Goal: Information Seeking & Learning: Find specific fact

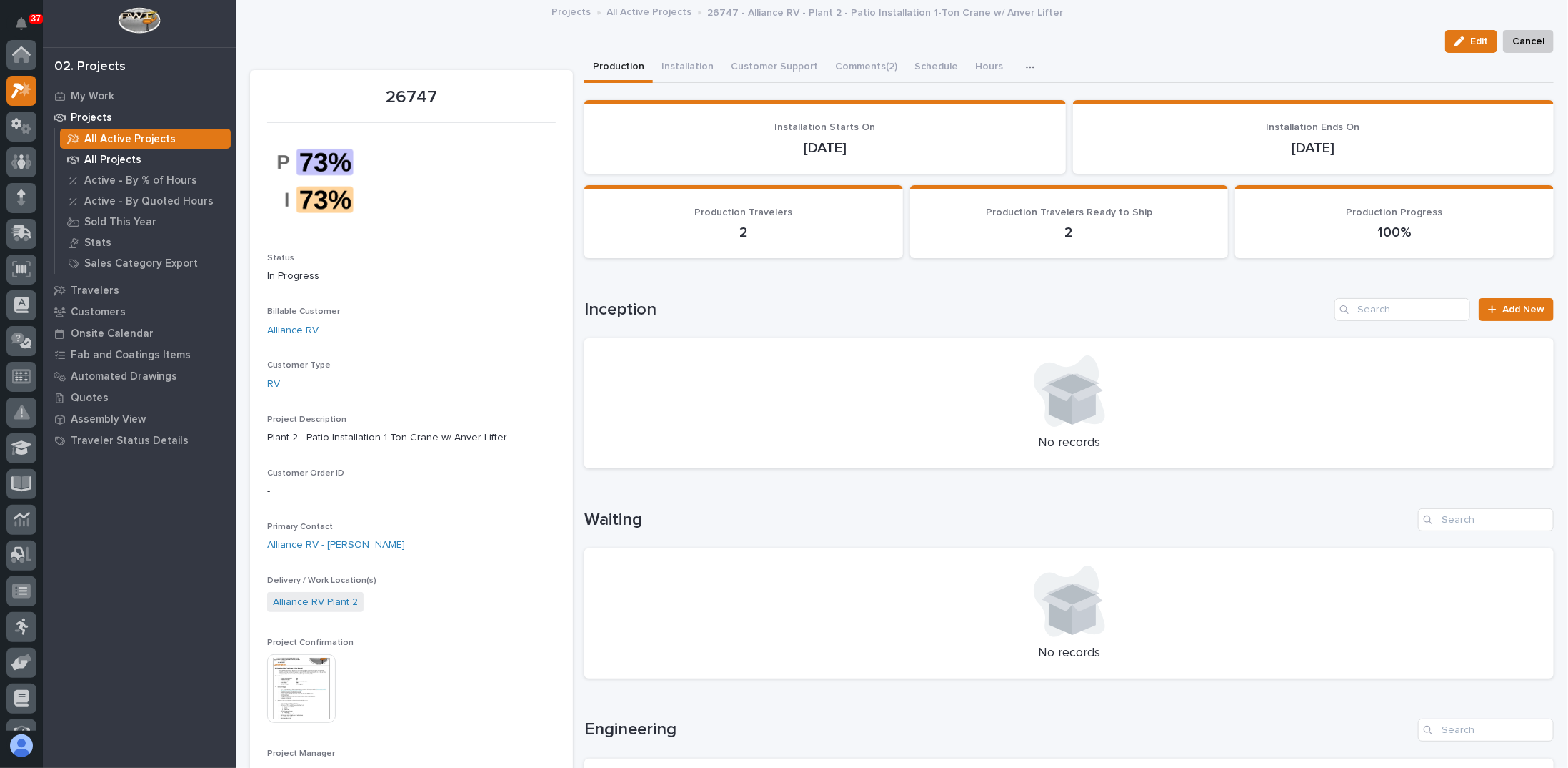
scroll to position [36, 0]
click at [20, 265] on icon at bounding box center [20, 269] width 14 height 16
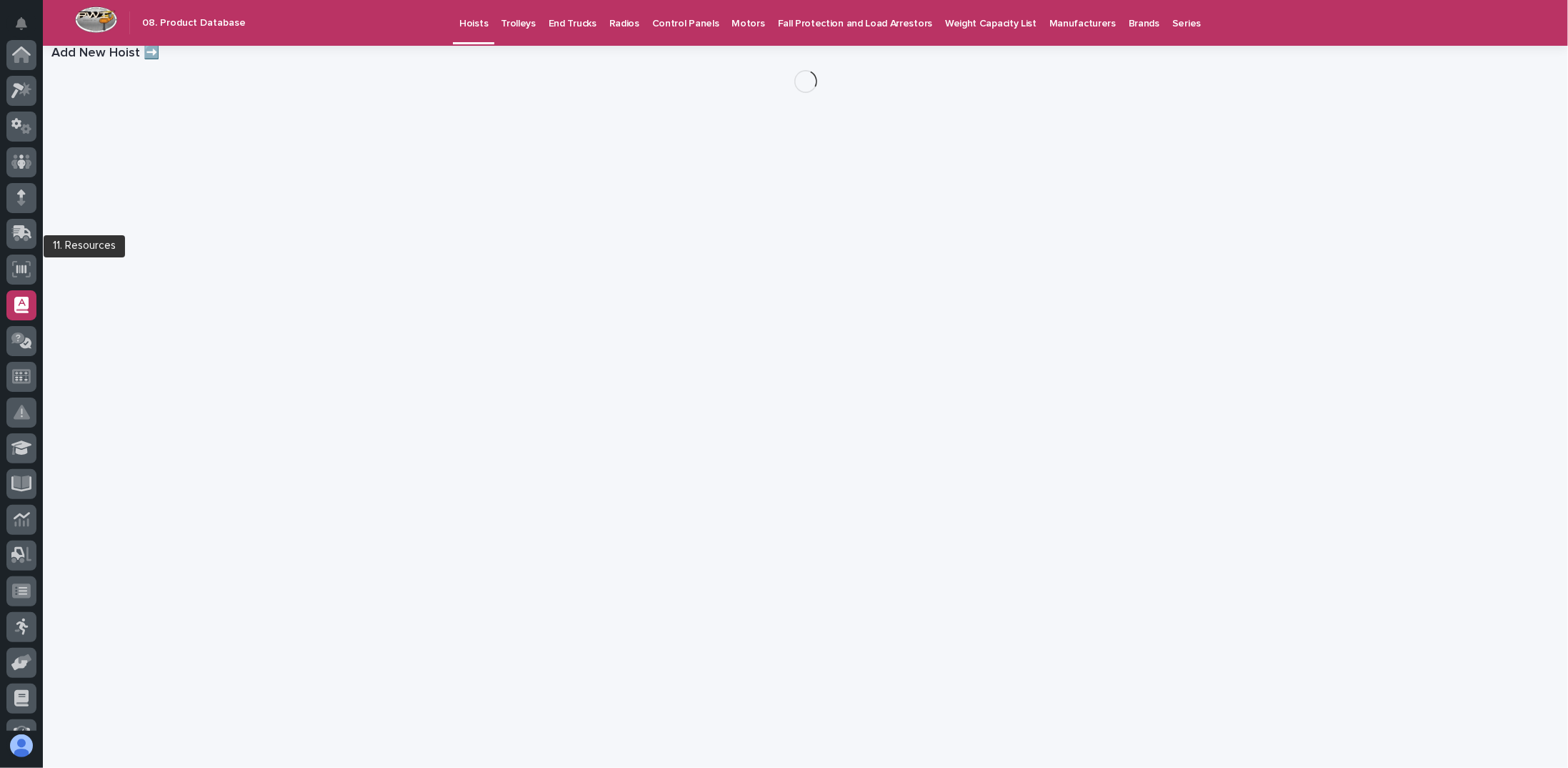
scroll to position [238, 0]
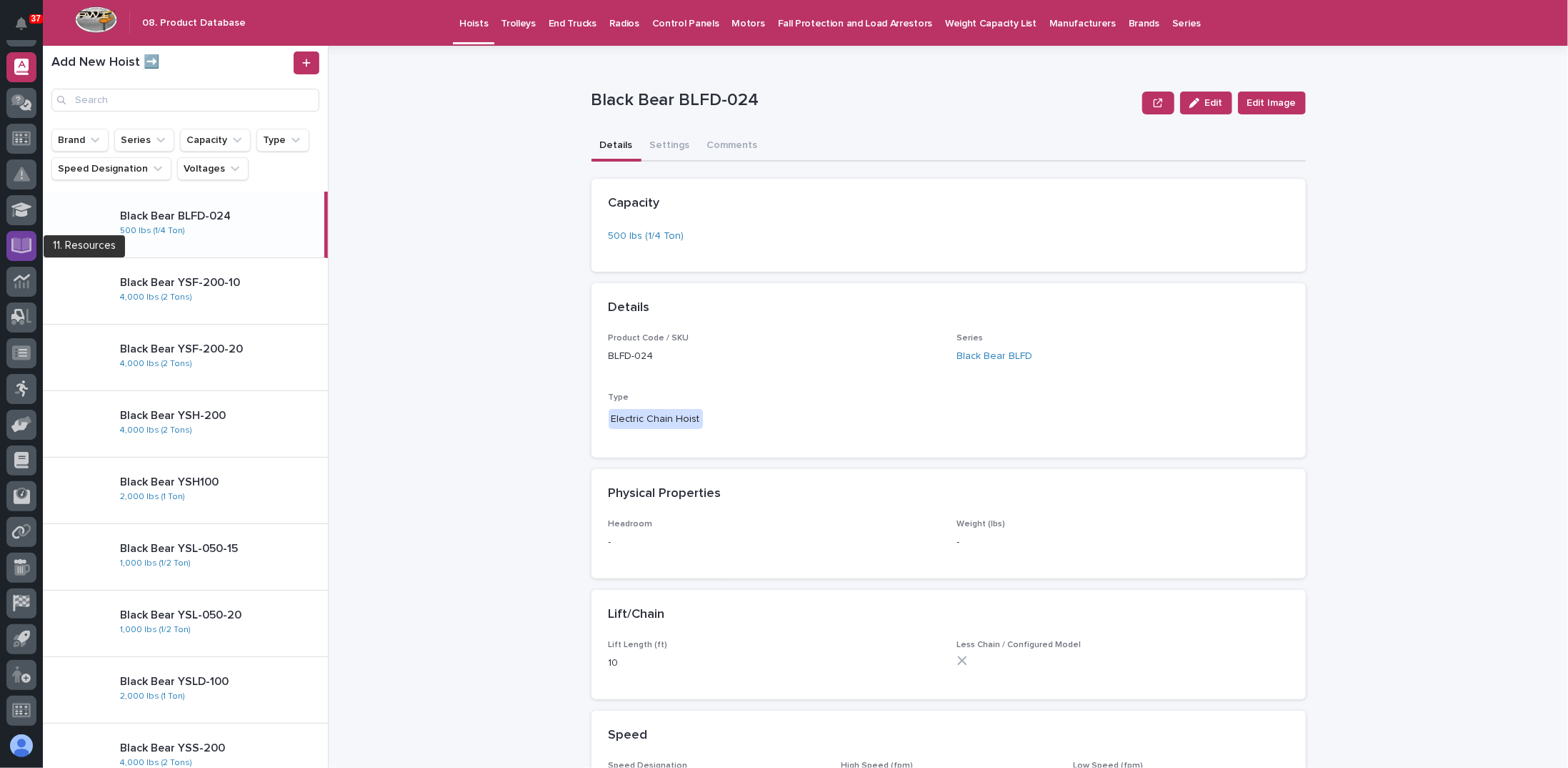
click at [27, 247] on icon at bounding box center [22, 243] width 16 height 14
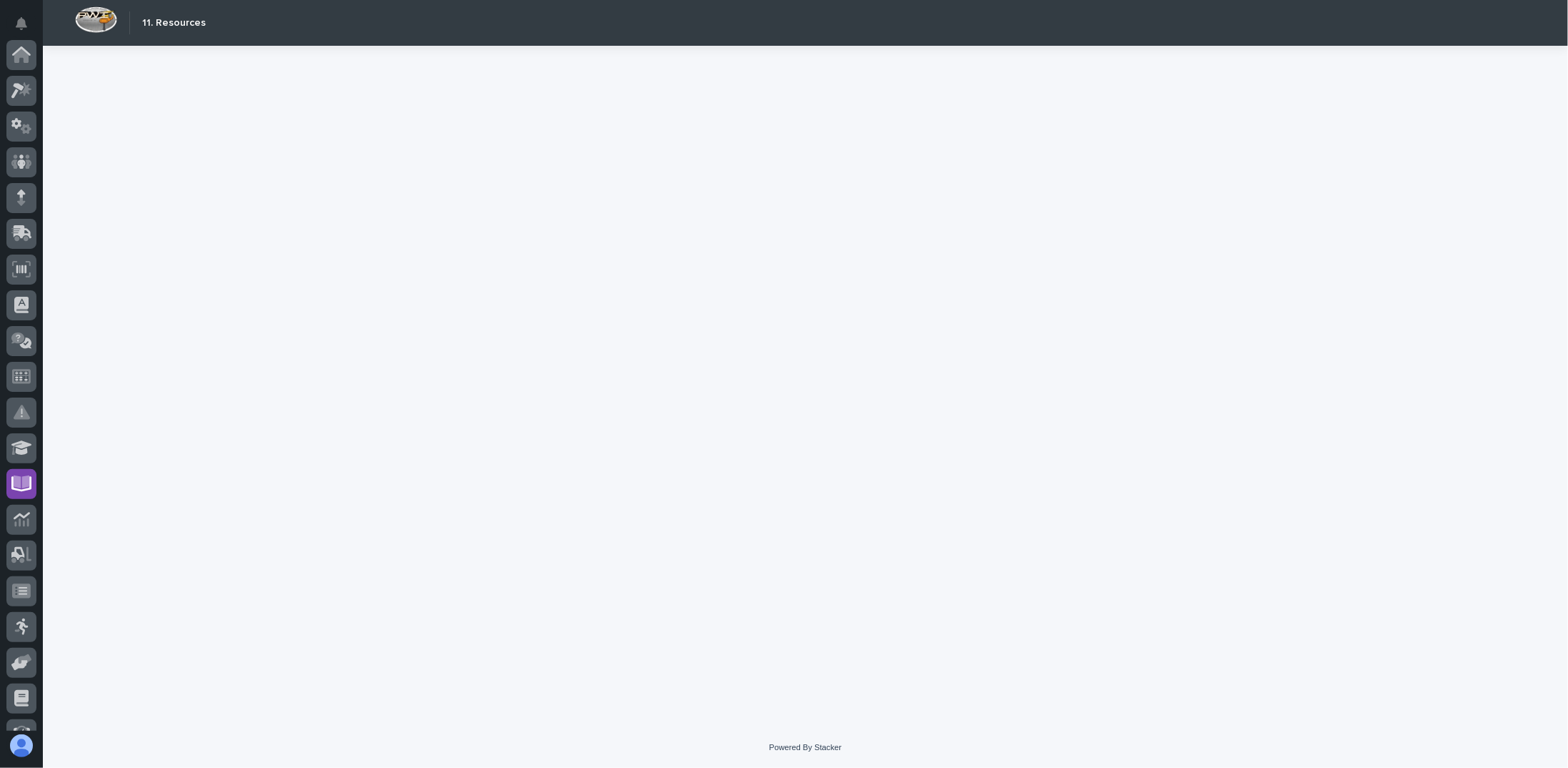
scroll to position [238, 0]
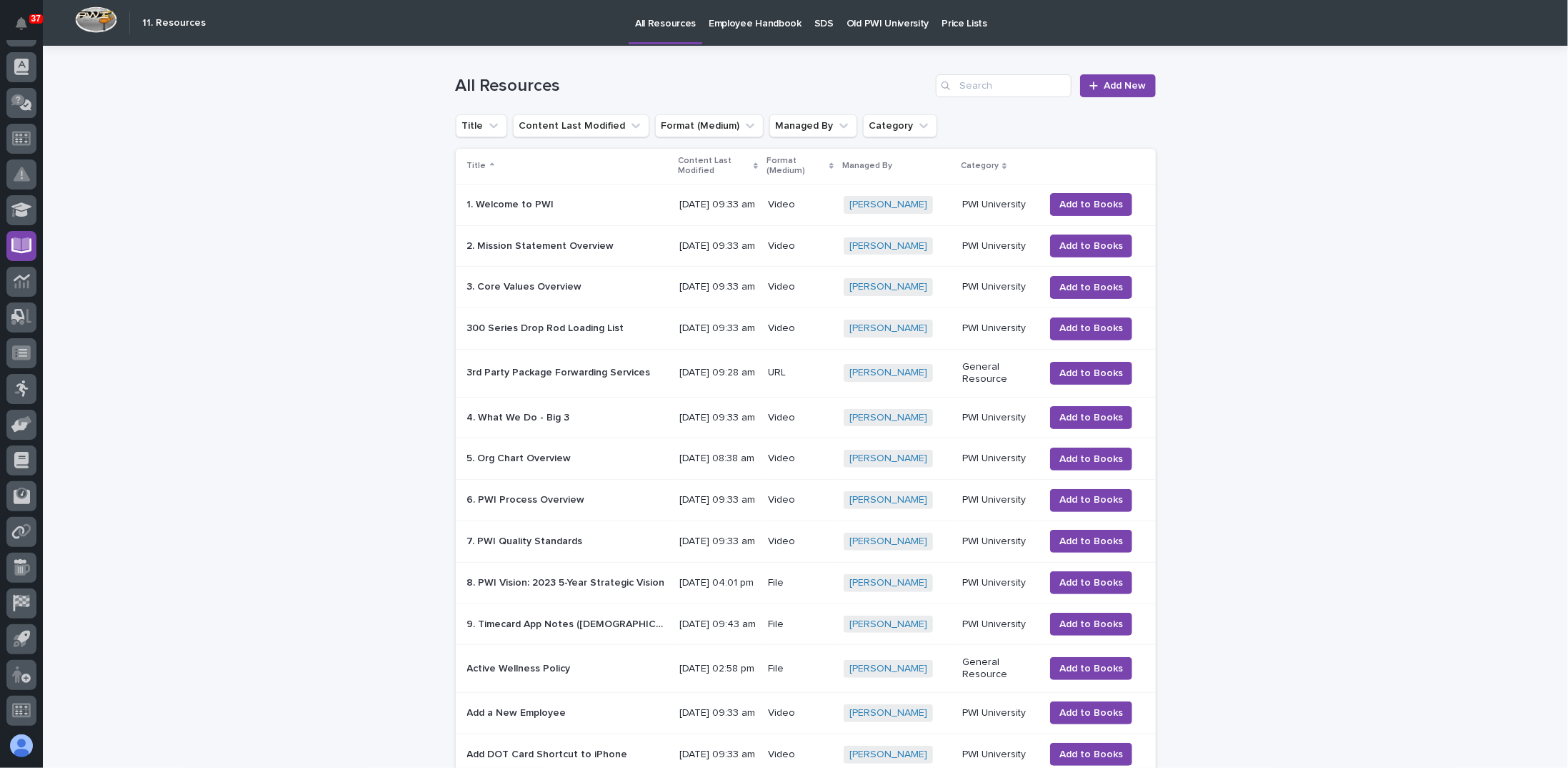
click at [814, 26] on p "SDS" at bounding box center [824, 15] width 20 height 30
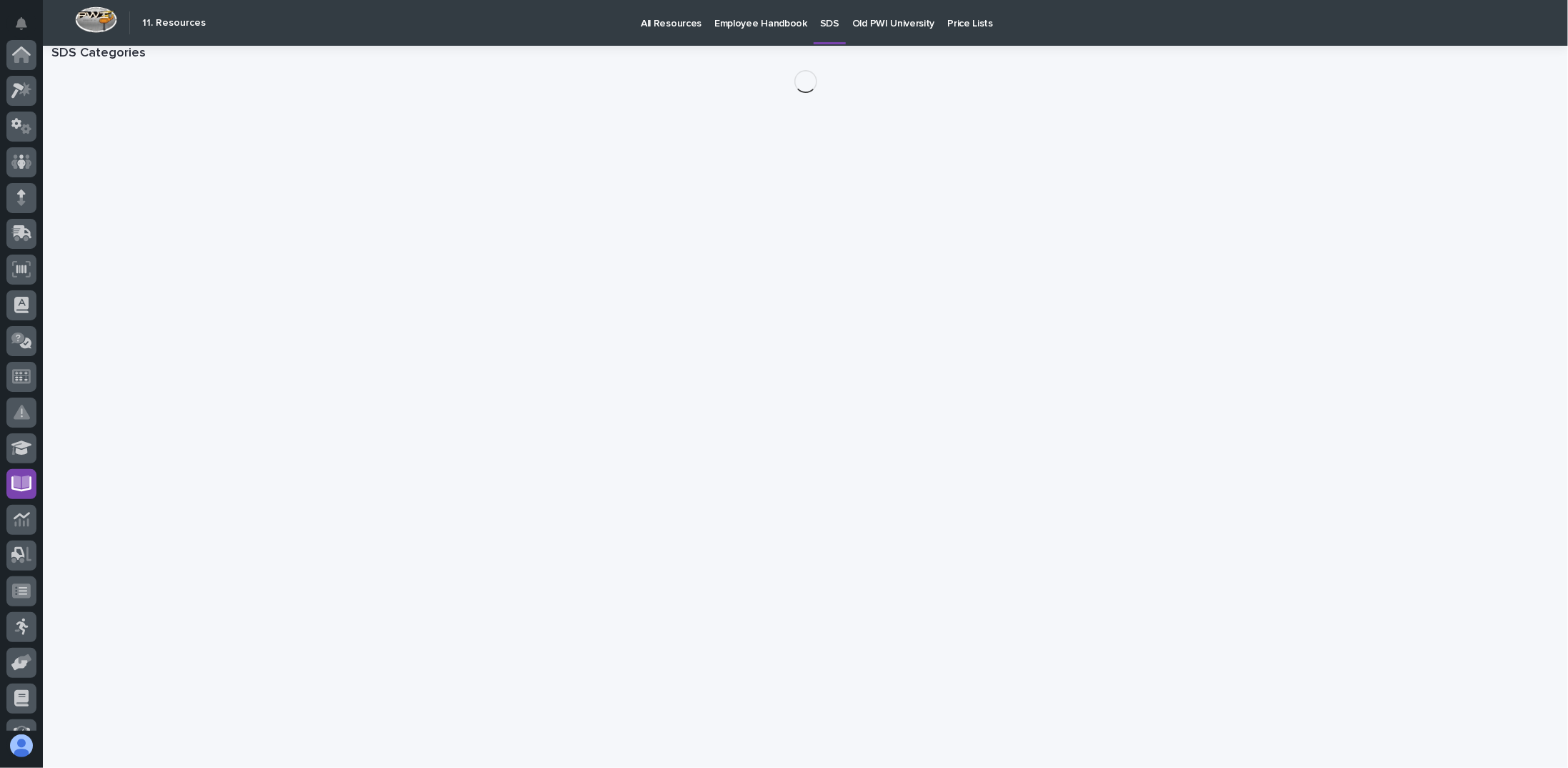
scroll to position [238, 0]
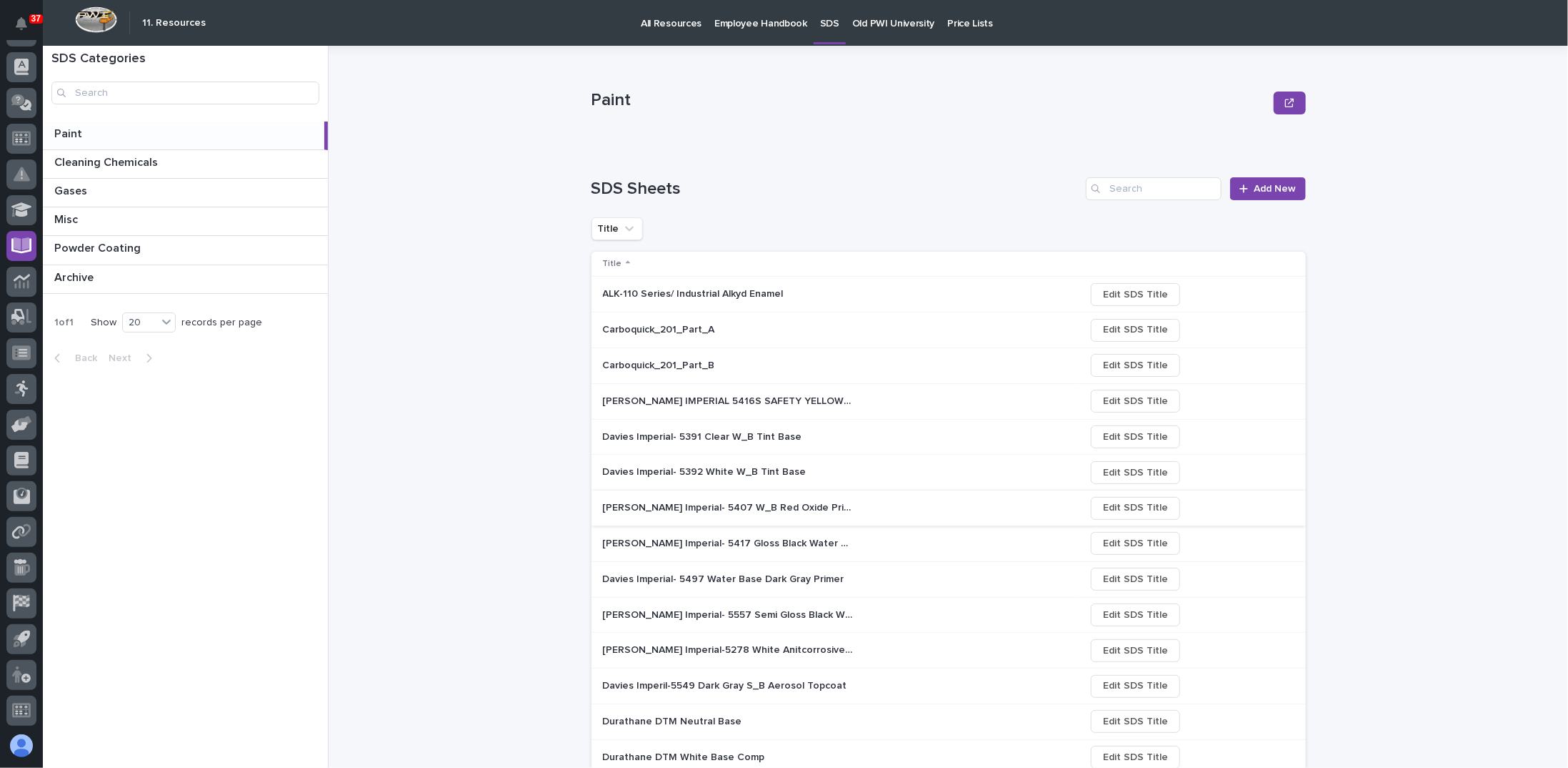
click at [1118, 508] on span "Edit SDS Title" at bounding box center [1136, 507] width 65 height 17
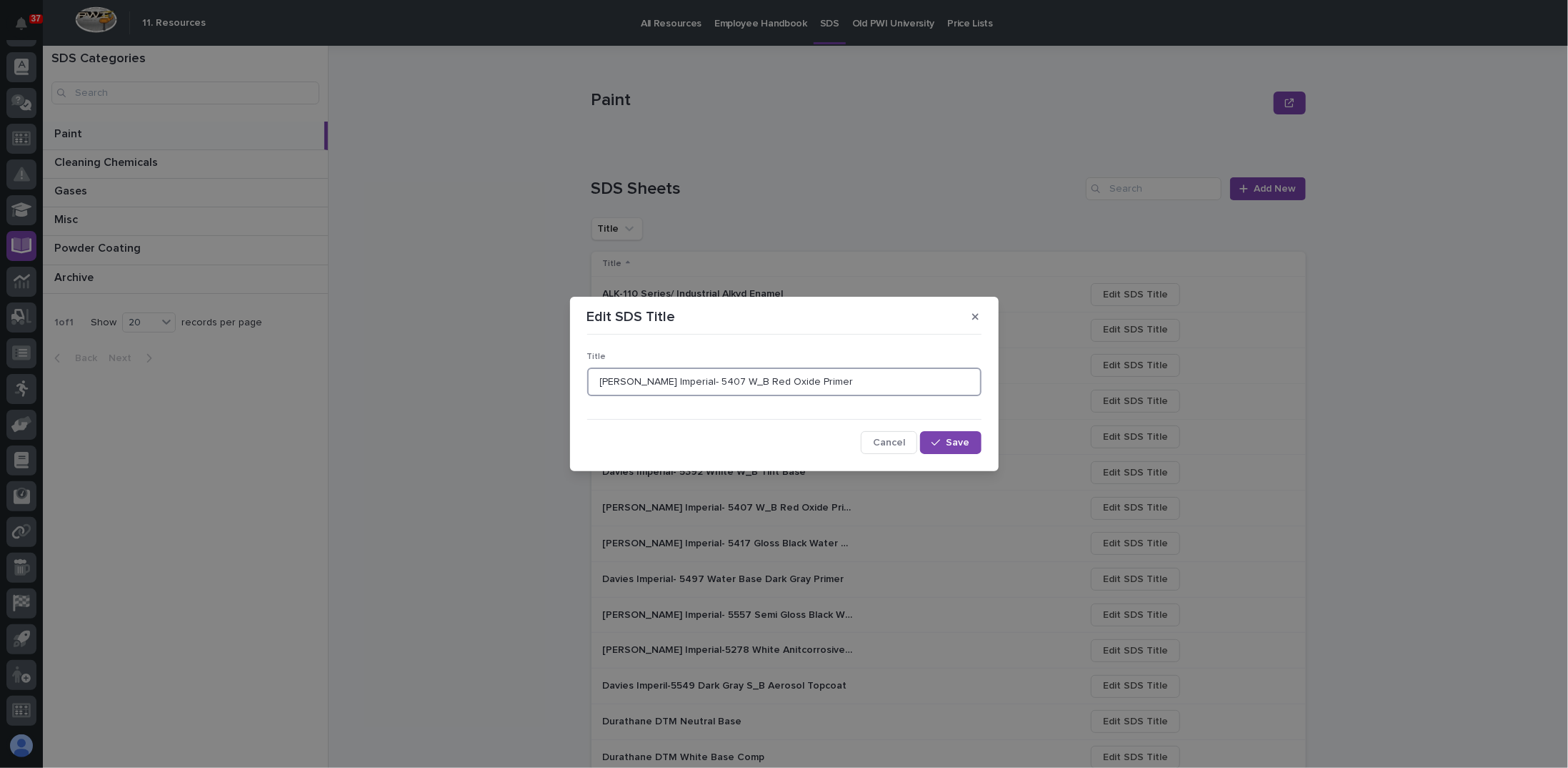
click at [739, 386] on input "[PERSON_NAME] Imperial- 5407 W_B Red Oxide Primer" at bounding box center [784, 382] width 394 height 29
click at [872, 441] on button "Cancel" at bounding box center [889, 443] width 56 height 23
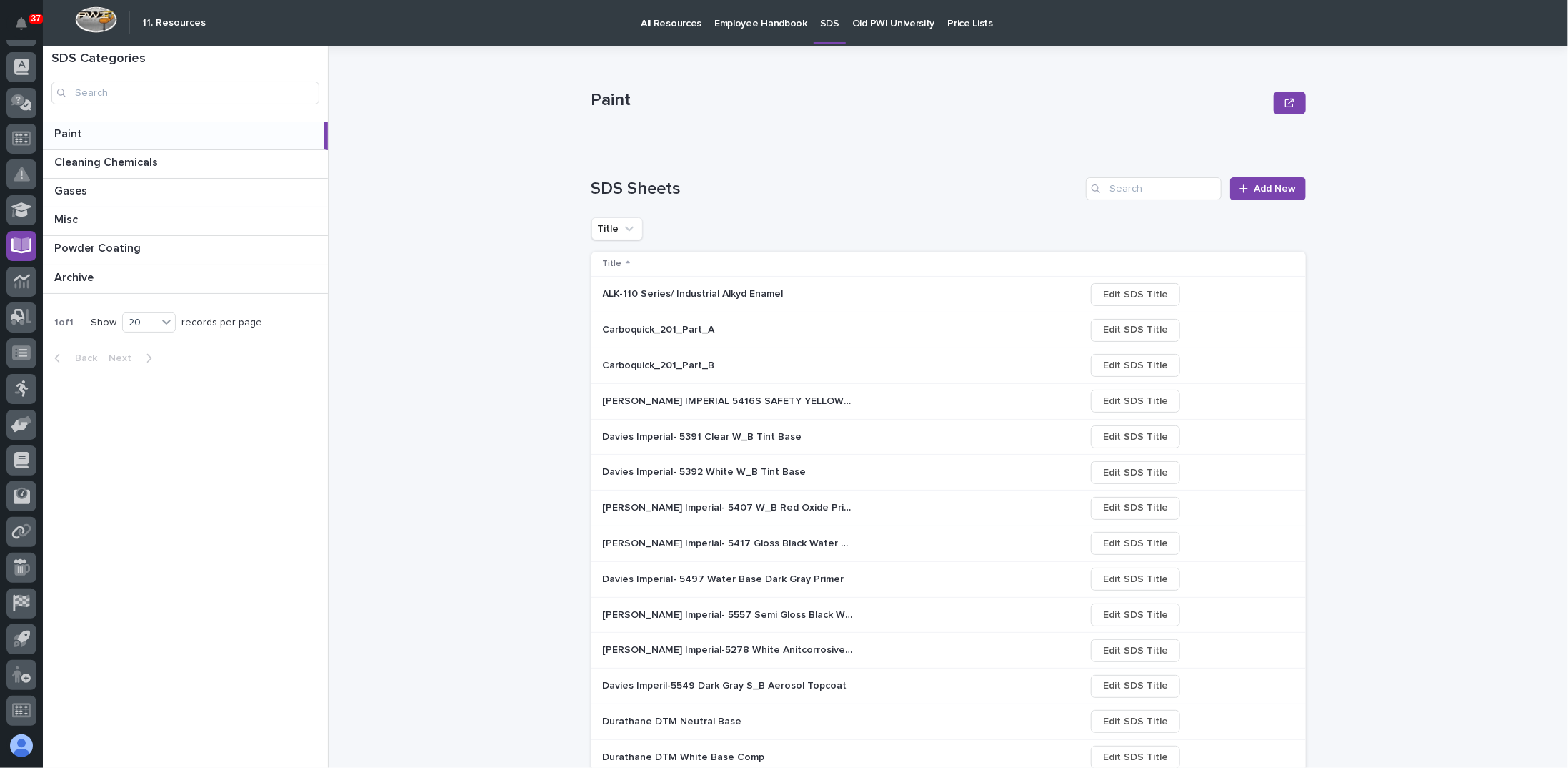
click at [722, 395] on p "[PERSON_NAME] IMPERIAL 5416S SAFETY YELLOW WATERBASE ENAMEL" at bounding box center [729, 400] width 253 height 15
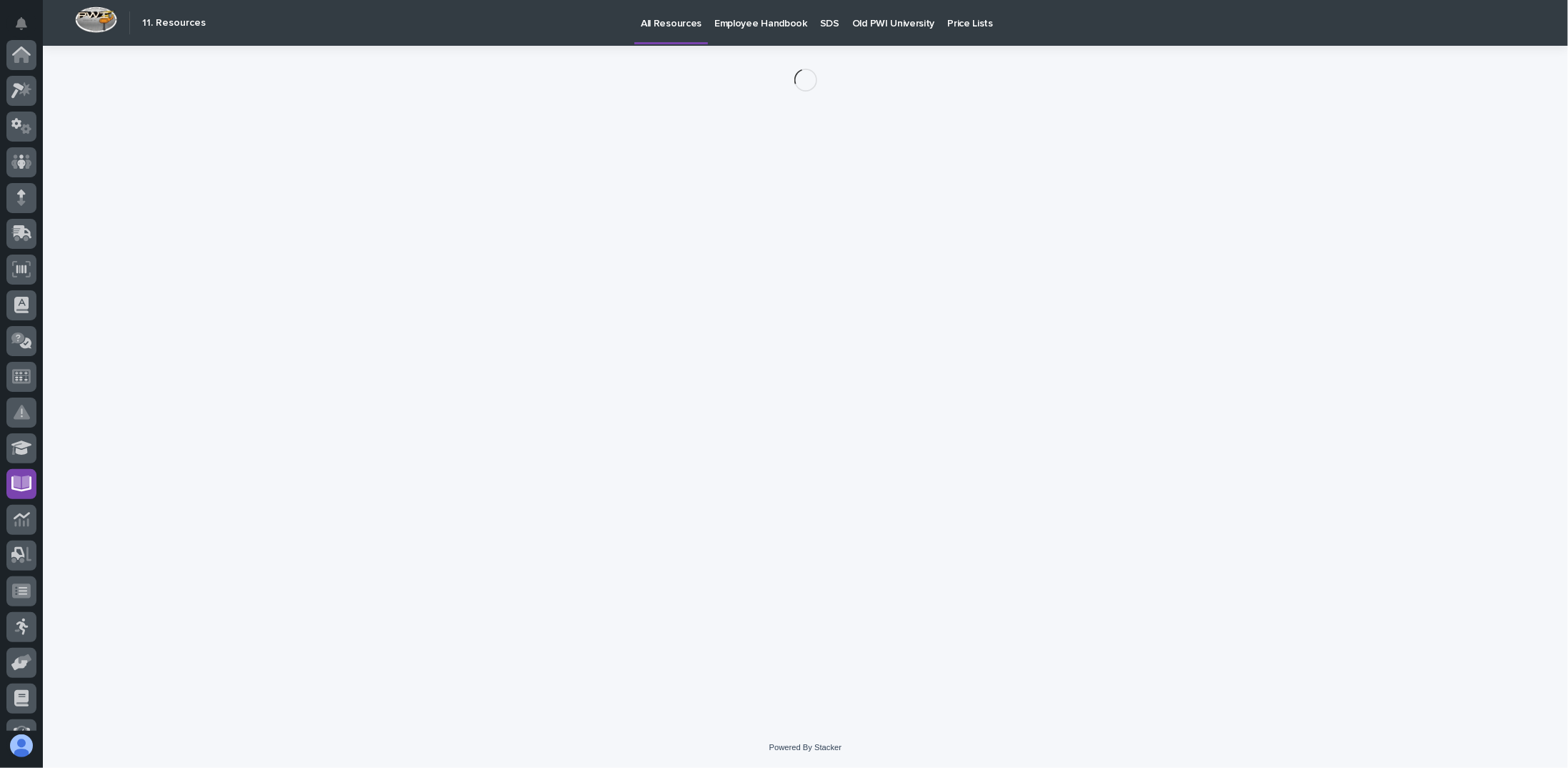
scroll to position [238, 0]
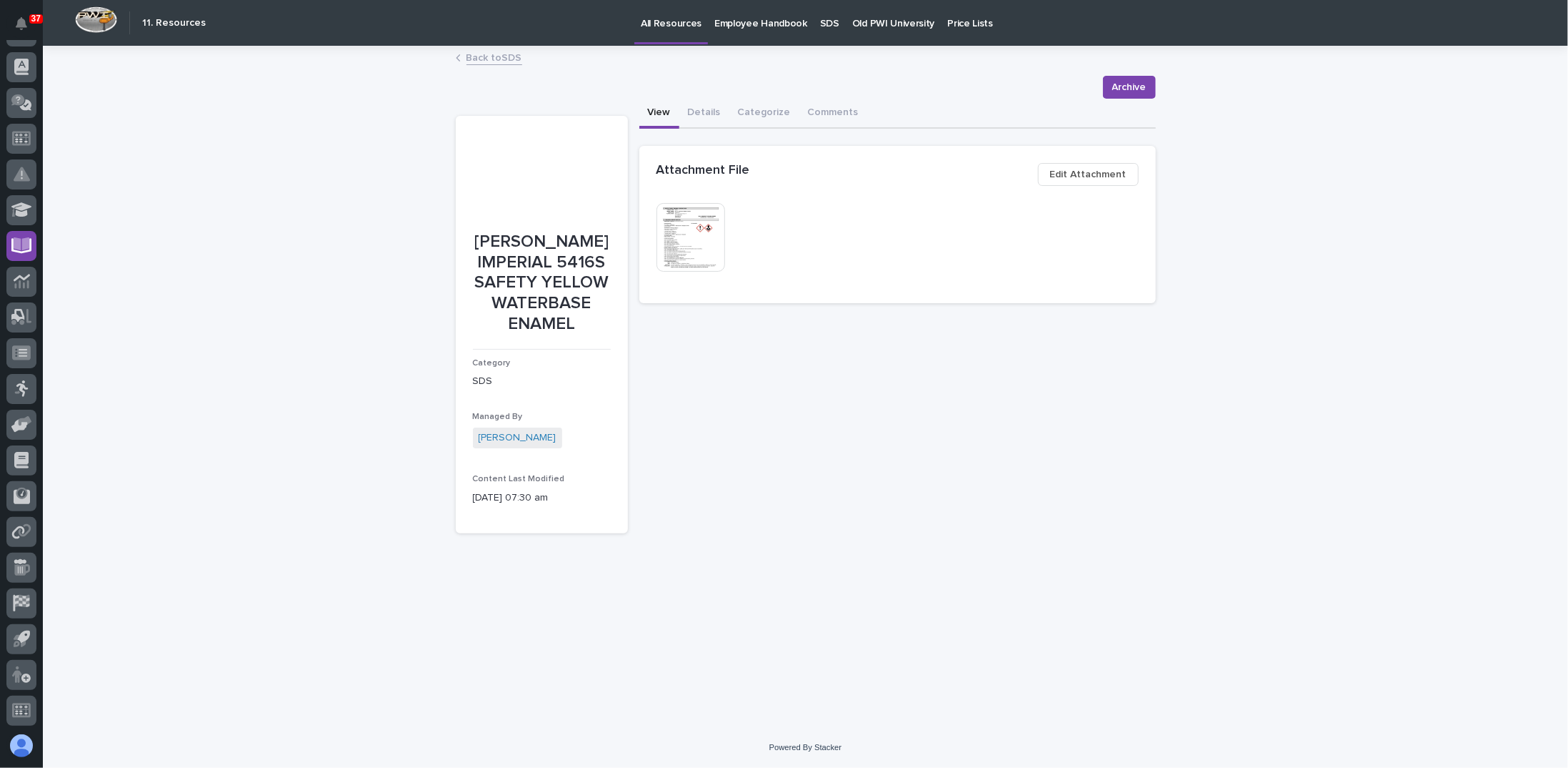
click at [675, 228] on img at bounding box center [691, 237] width 69 height 69
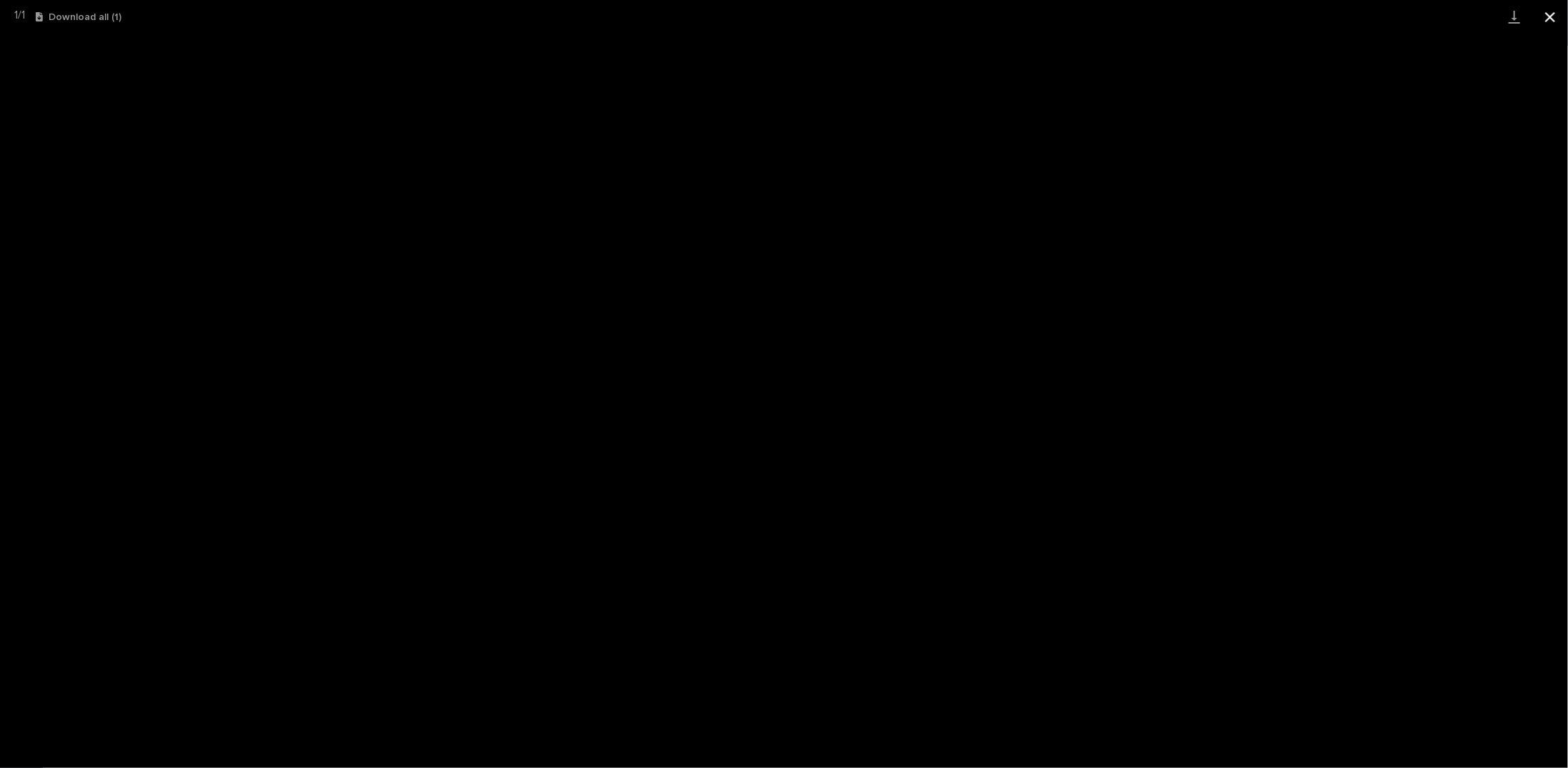
click at [1550, 14] on button "Close gallery" at bounding box center [1551, 16] width 36 height 33
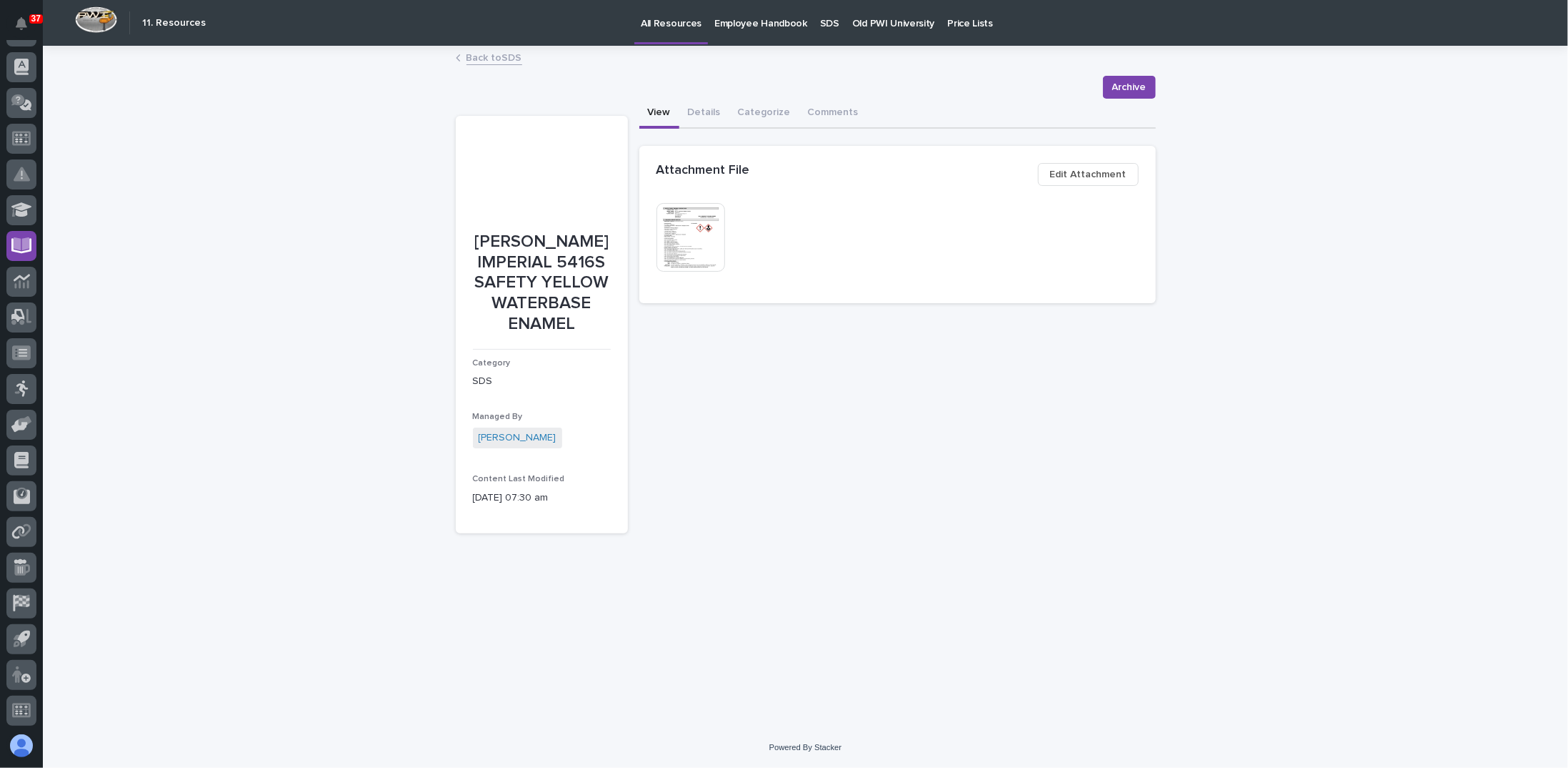
click at [474, 52] on link "Back to SDS" at bounding box center [494, 56] width 56 height 16
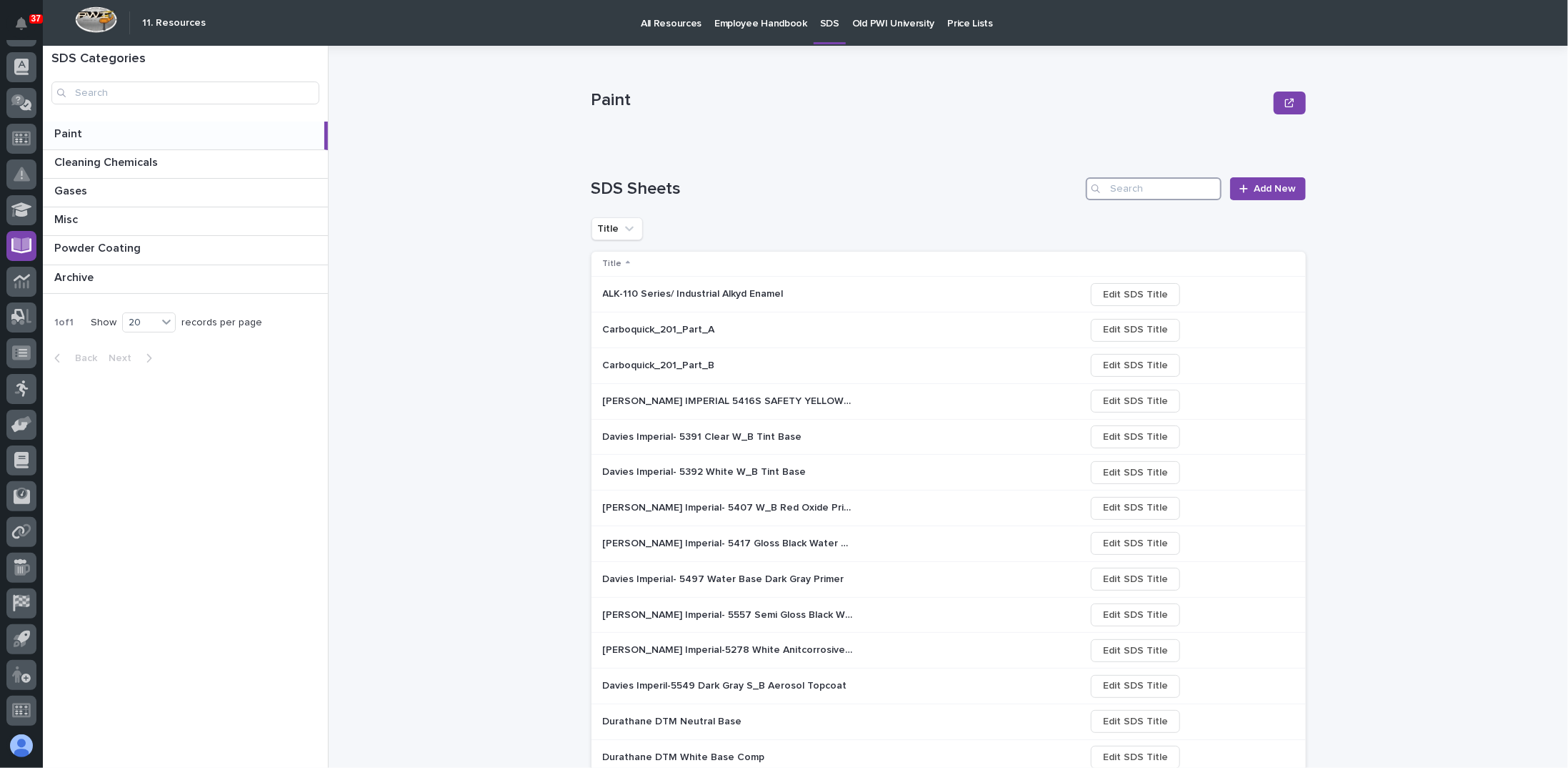
click at [1150, 190] on input "Search" at bounding box center [1154, 189] width 136 height 23
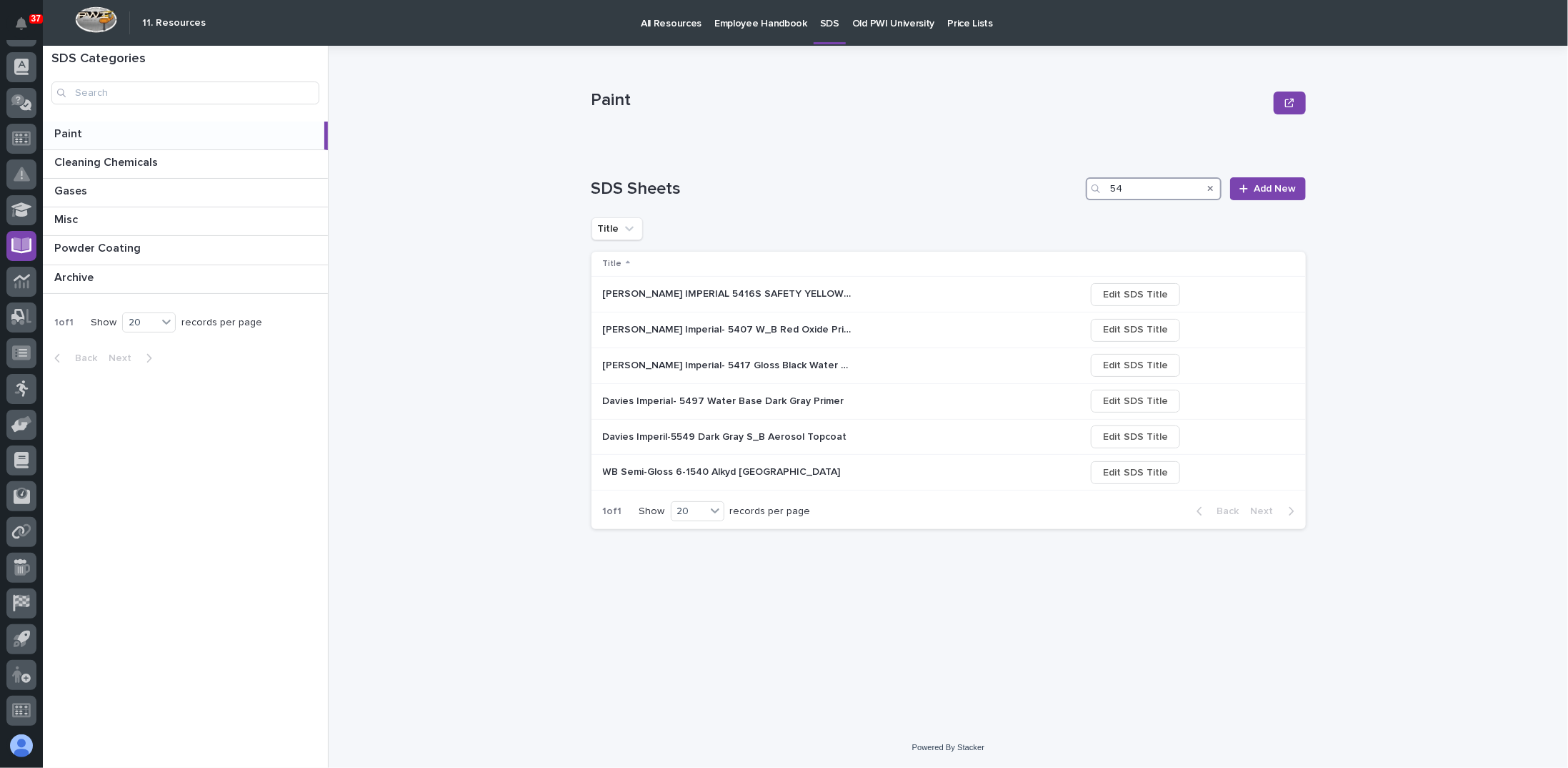
type input "5"
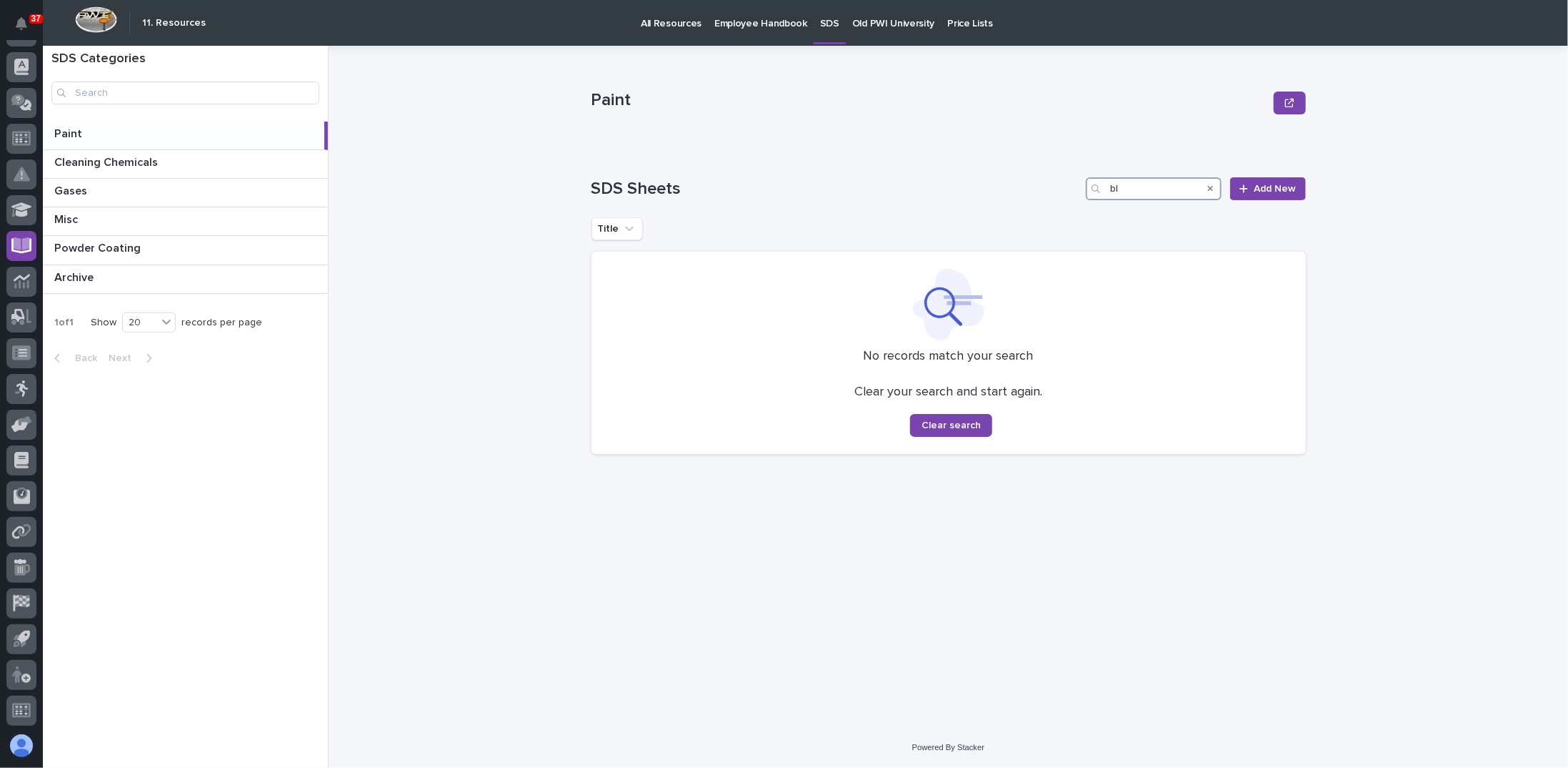
type input "b"
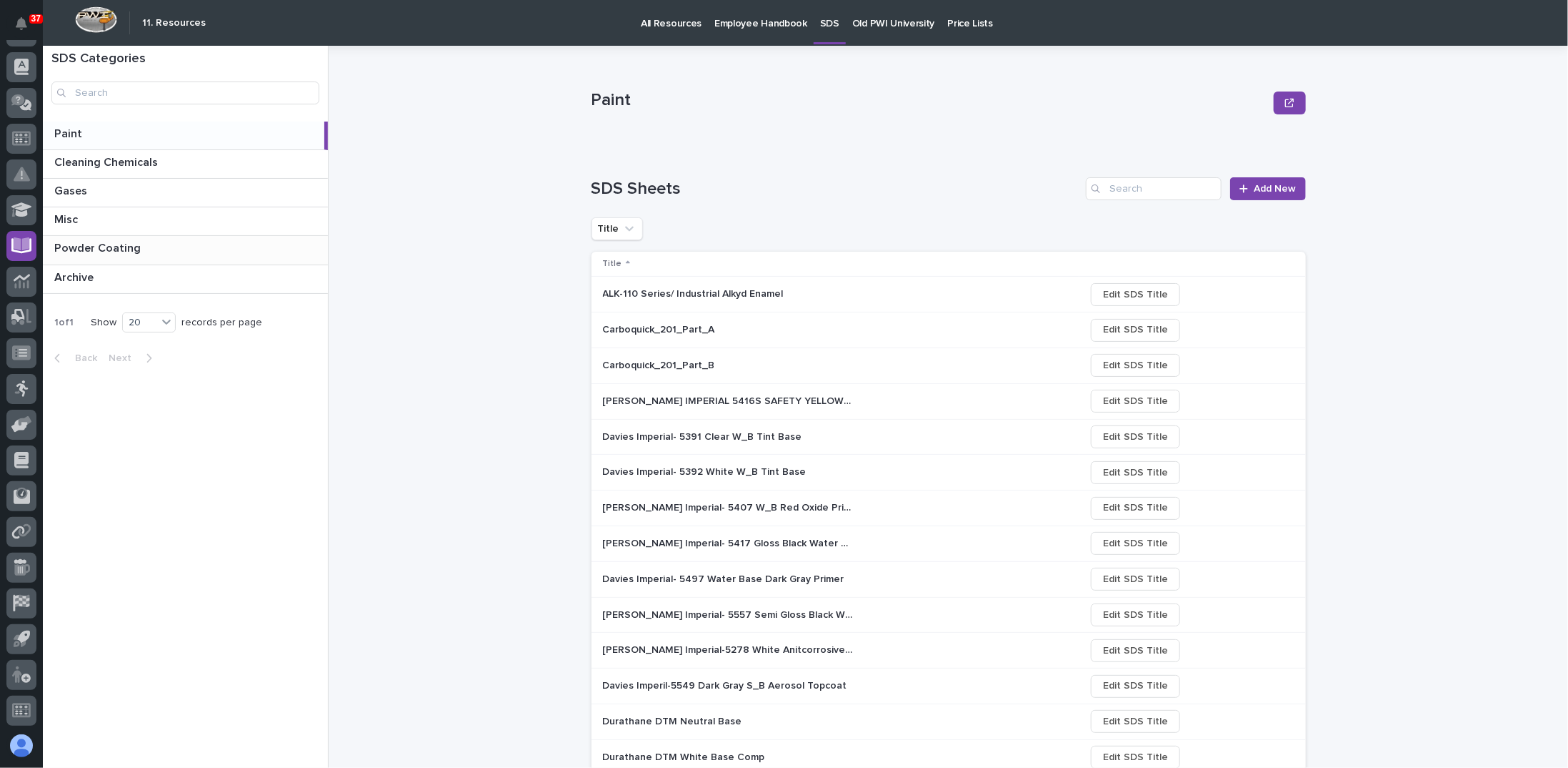
click at [132, 254] on p "Powder Coating" at bounding box center [98, 247] width 89 height 16
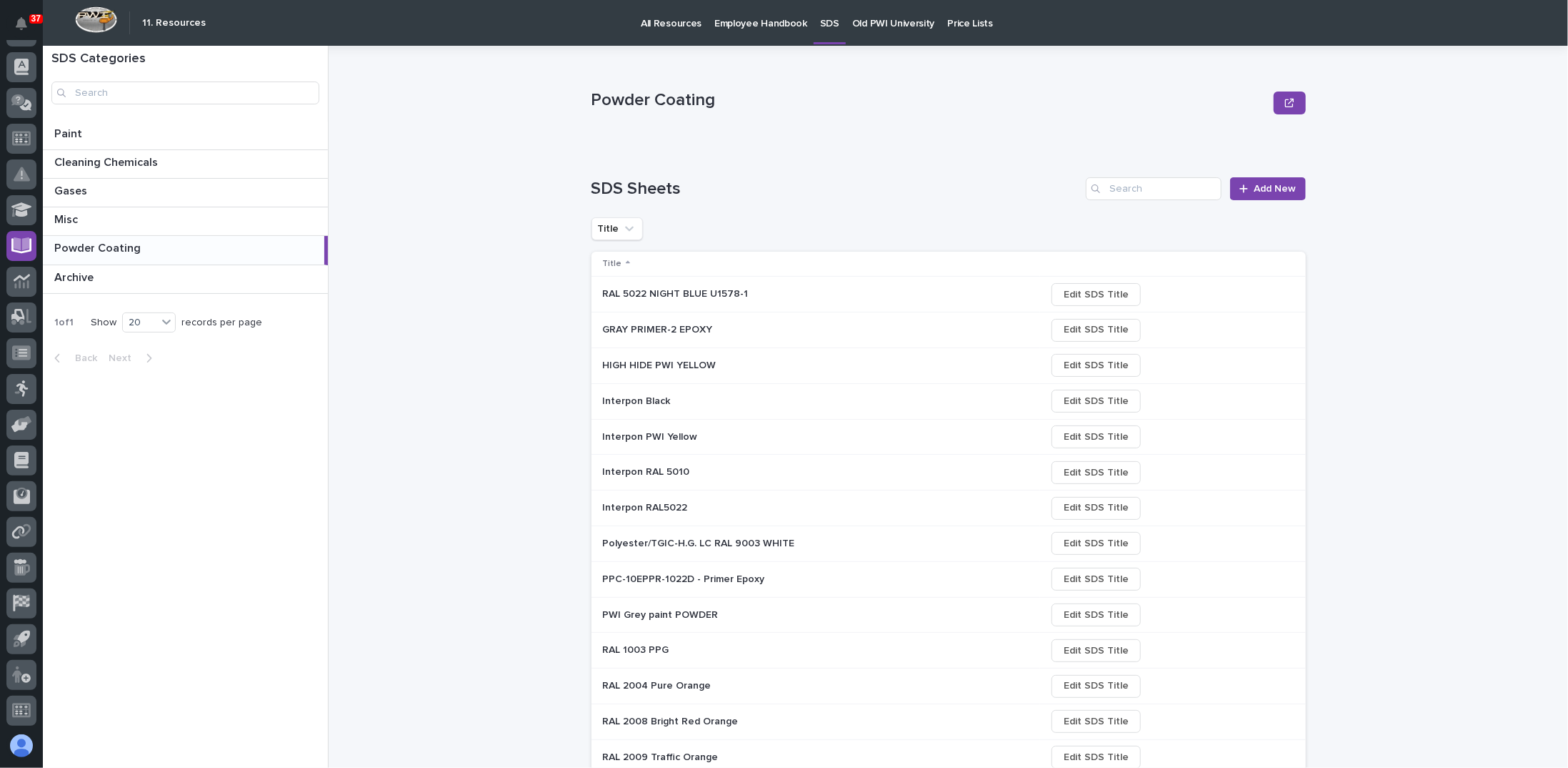
click at [710, 295] on p "RAL 5022 NIGHT BLUE U1578-1" at bounding box center [677, 292] width 149 height 15
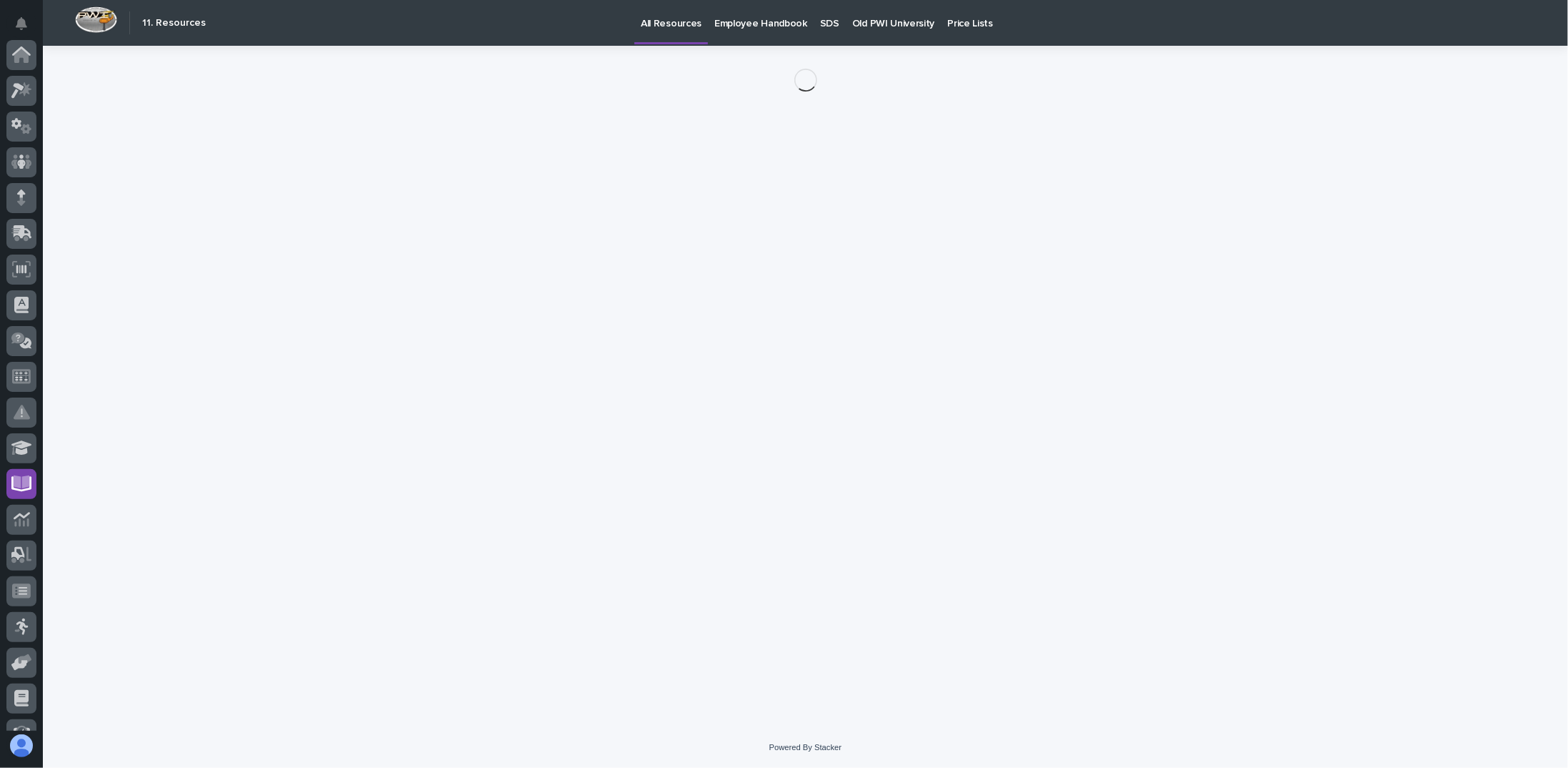
scroll to position [238, 0]
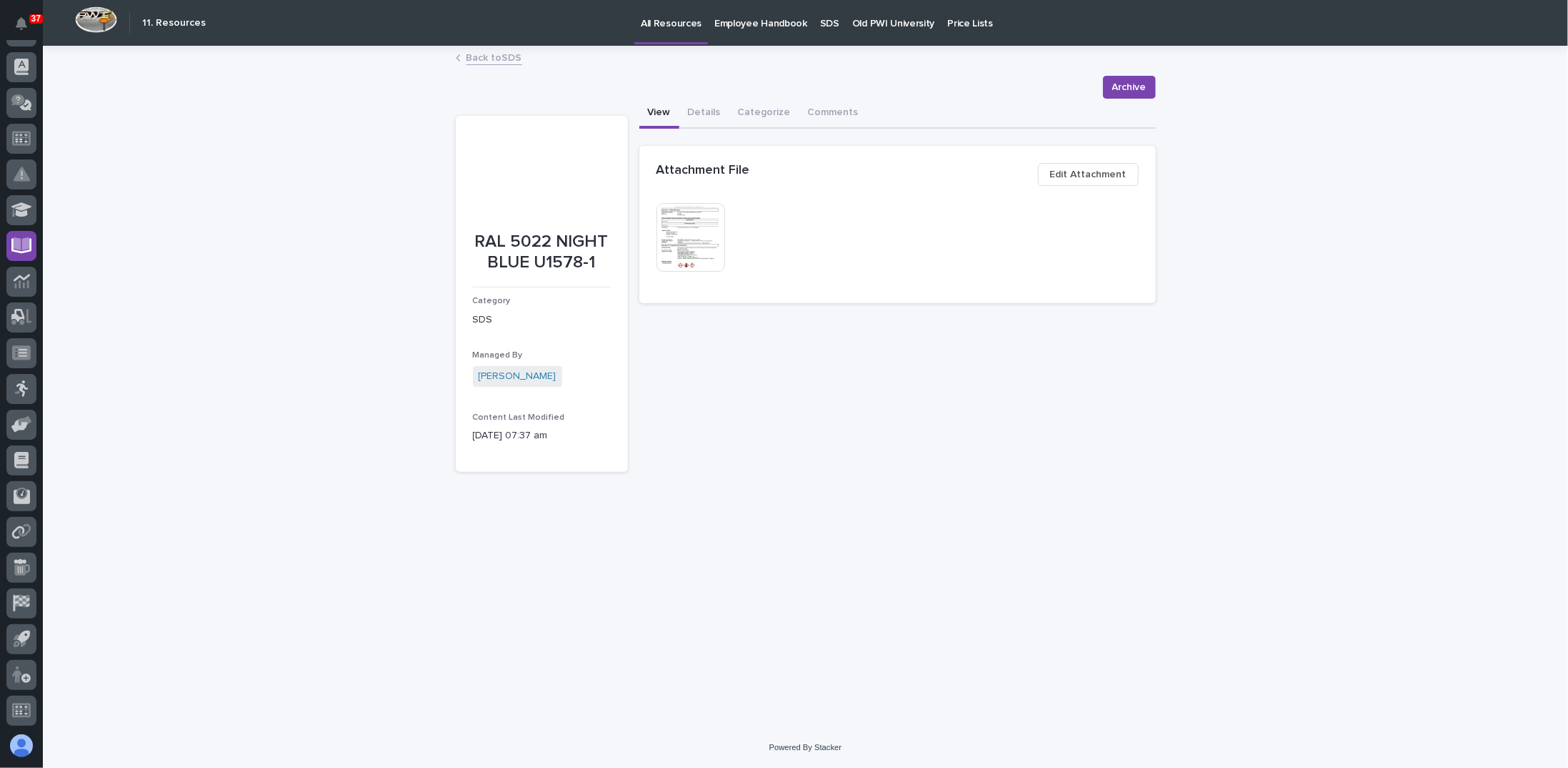
click at [534, 237] on p "RAL 5022 NIGHT BLUE U1578-1" at bounding box center [541, 252] width 138 height 42
click at [692, 226] on img at bounding box center [691, 237] width 69 height 69
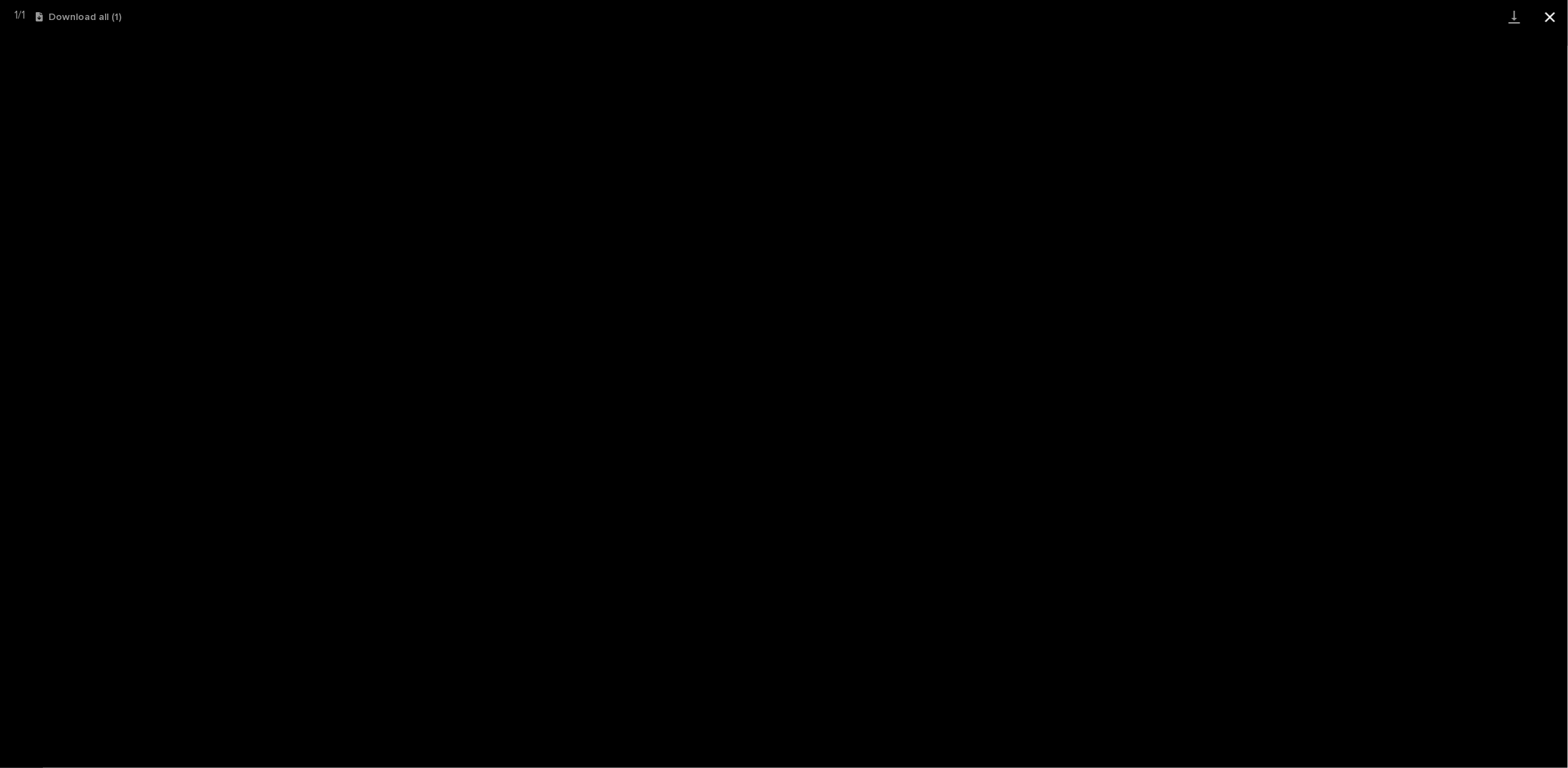
click at [1545, 16] on button "Close gallery" at bounding box center [1551, 16] width 36 height 33
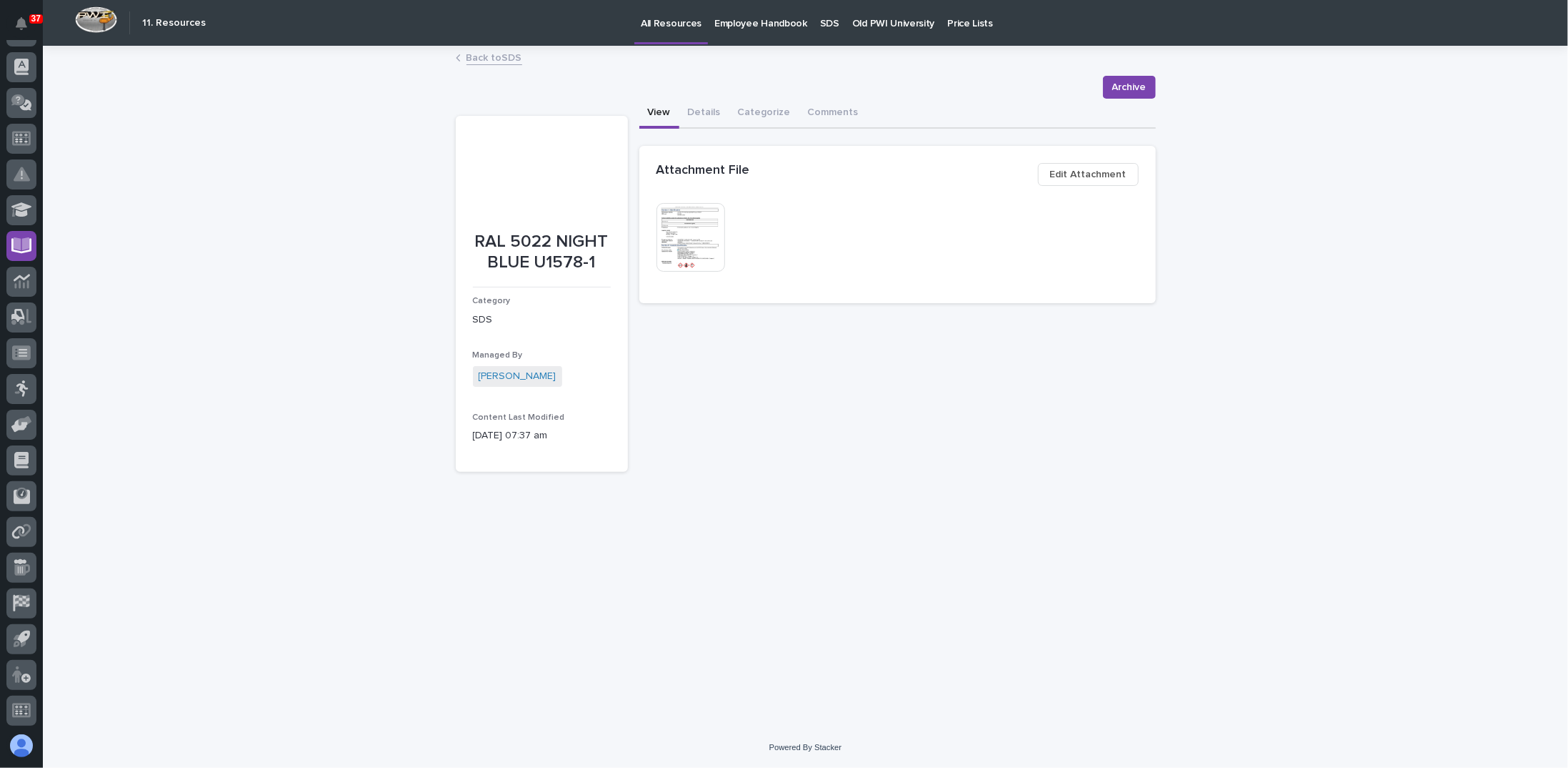
click at [875, 446] on div "**********" at bounding box center [898, 285] width 517 height 373
